Goal: Task Accomplishment & Management: Complete application form

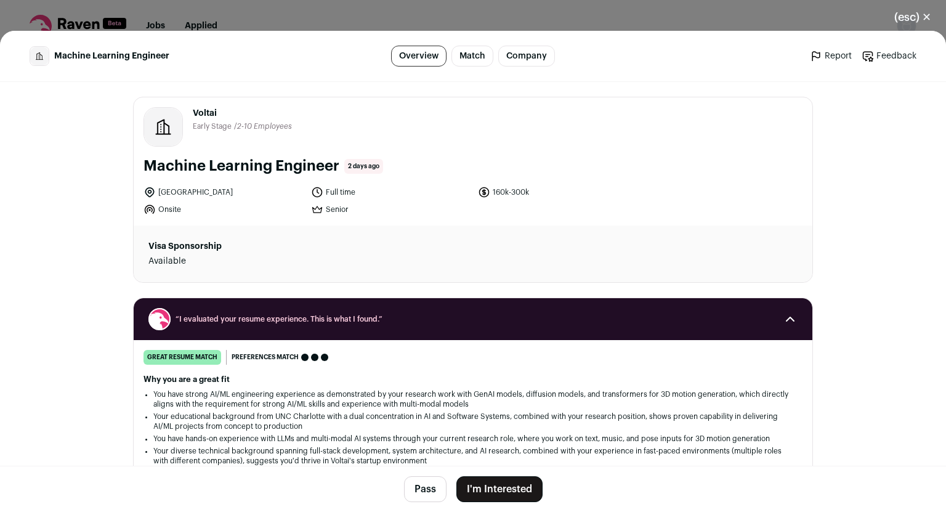
click at [922, 17] on button "(esc) ✕" at bounding box center [912, 17] width 66 height 27
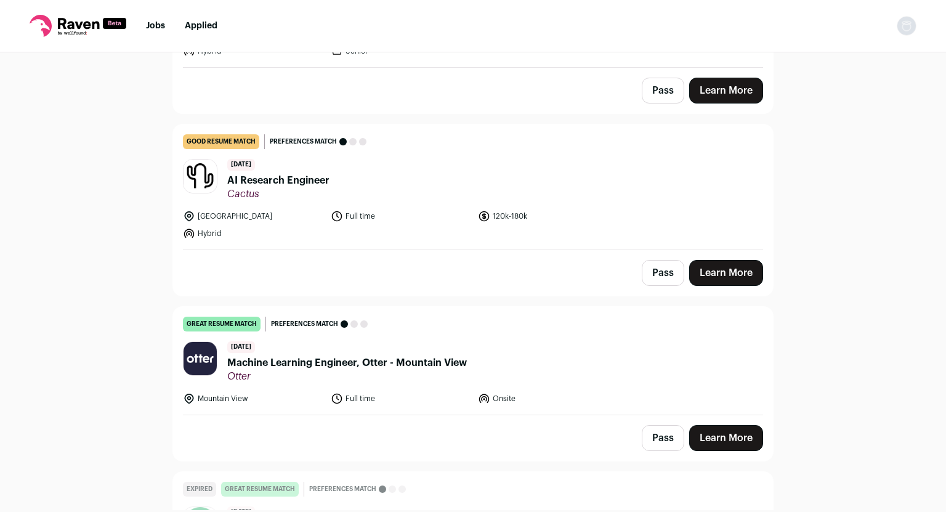
scroll to position [6775, 0]
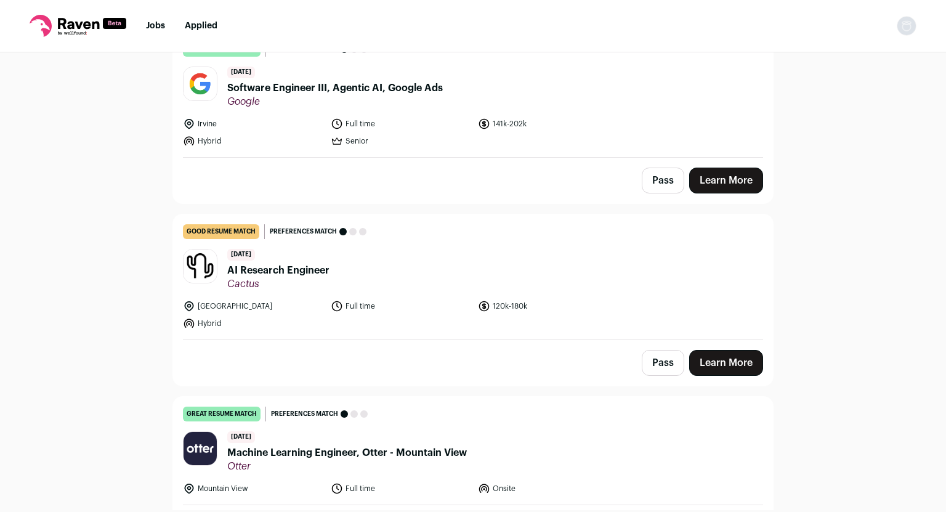
click at [312, 445] on span "Machine Learning Engineer, Otter - Mountain View" at bounding box center [346, 452] width 239 height 15
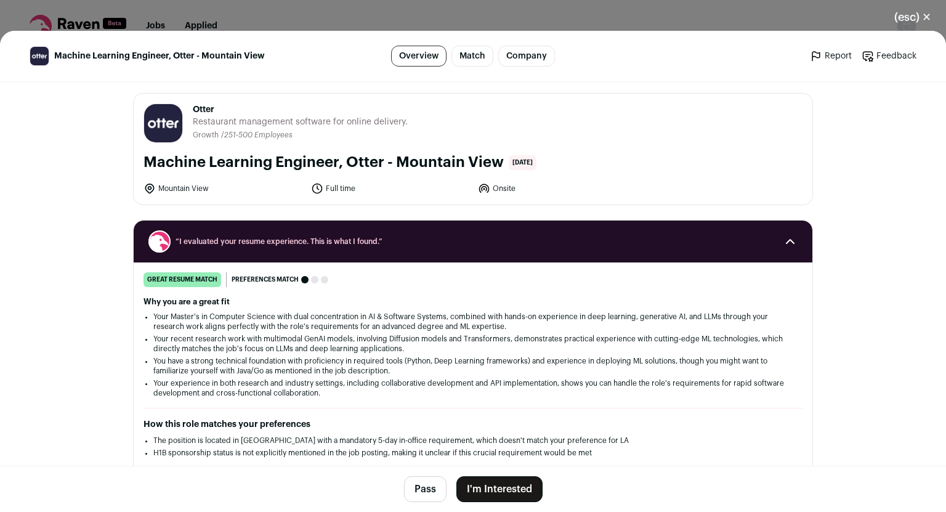
scroll to position [0, 0]
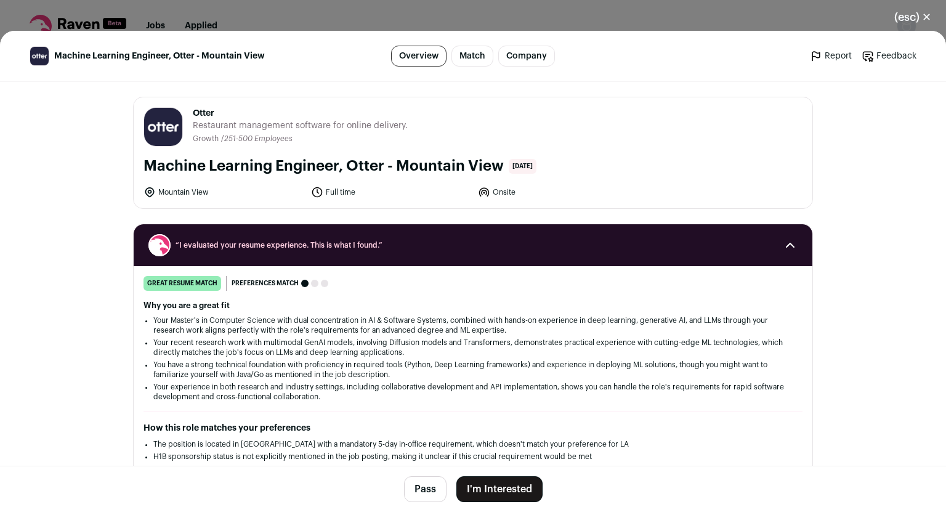
click at [502, 479] on button "I'm Interested" at bounding box center [499, 489] width 86 height 26
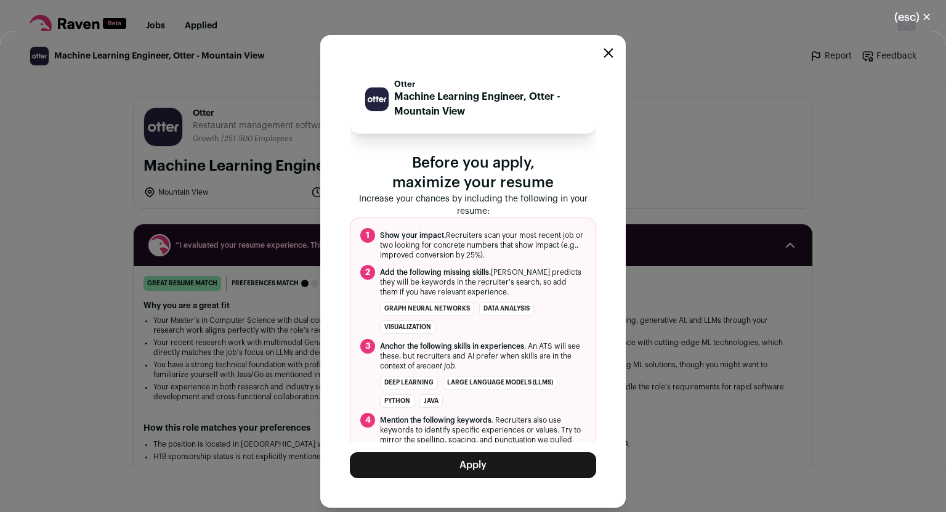
click at [475, 473] on button "Apply" at bounding box center [473, 465] width 246 height 26
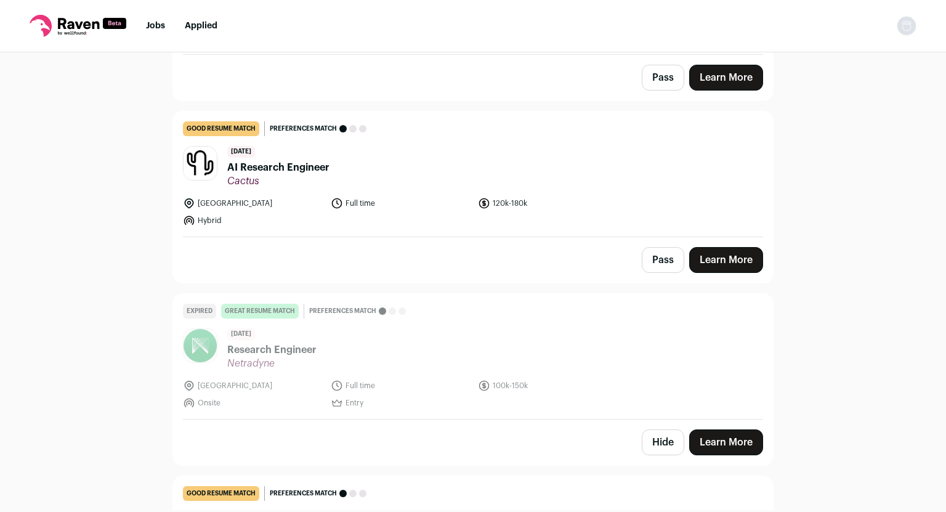
scroll to position [6879, 0]
